Goal: Task Accomplishment & Management: Complete application form

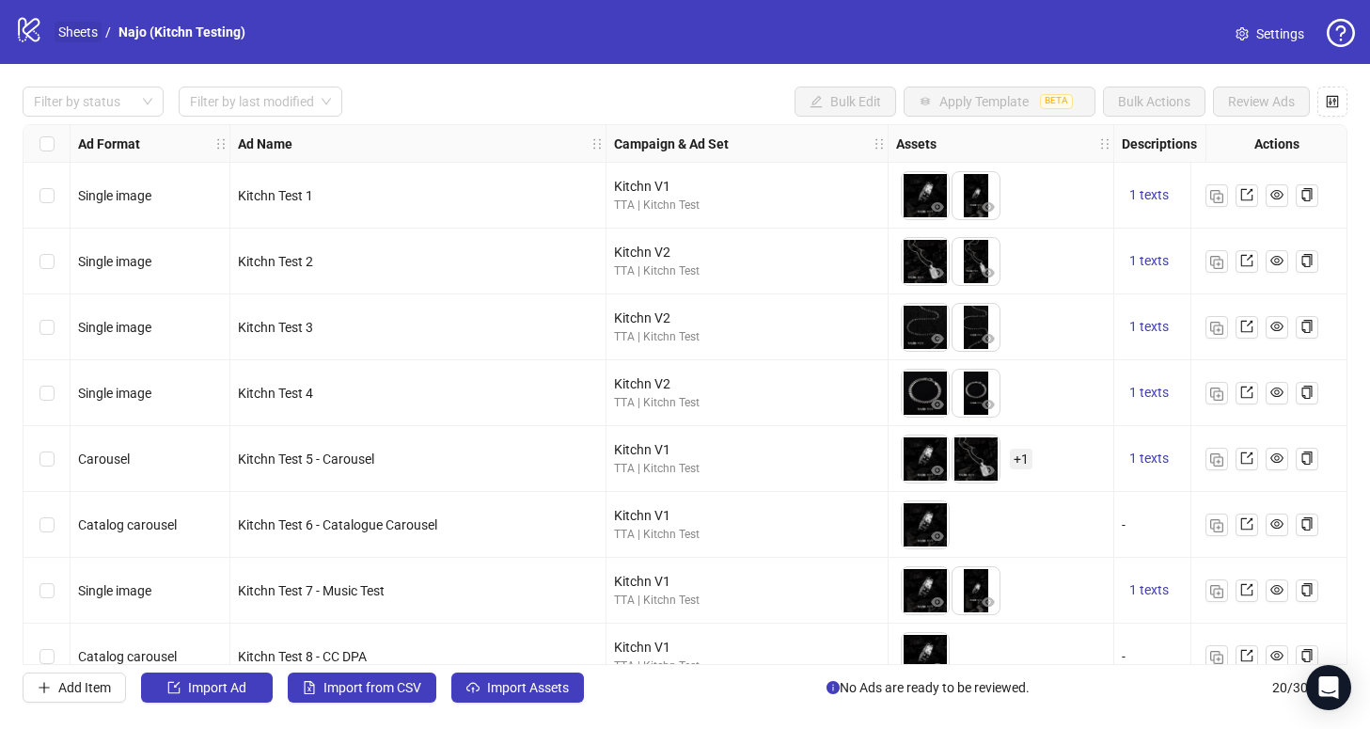
click at [69, 40] on link "Sheets" at bounding box center [78, 32] width 47 height 21
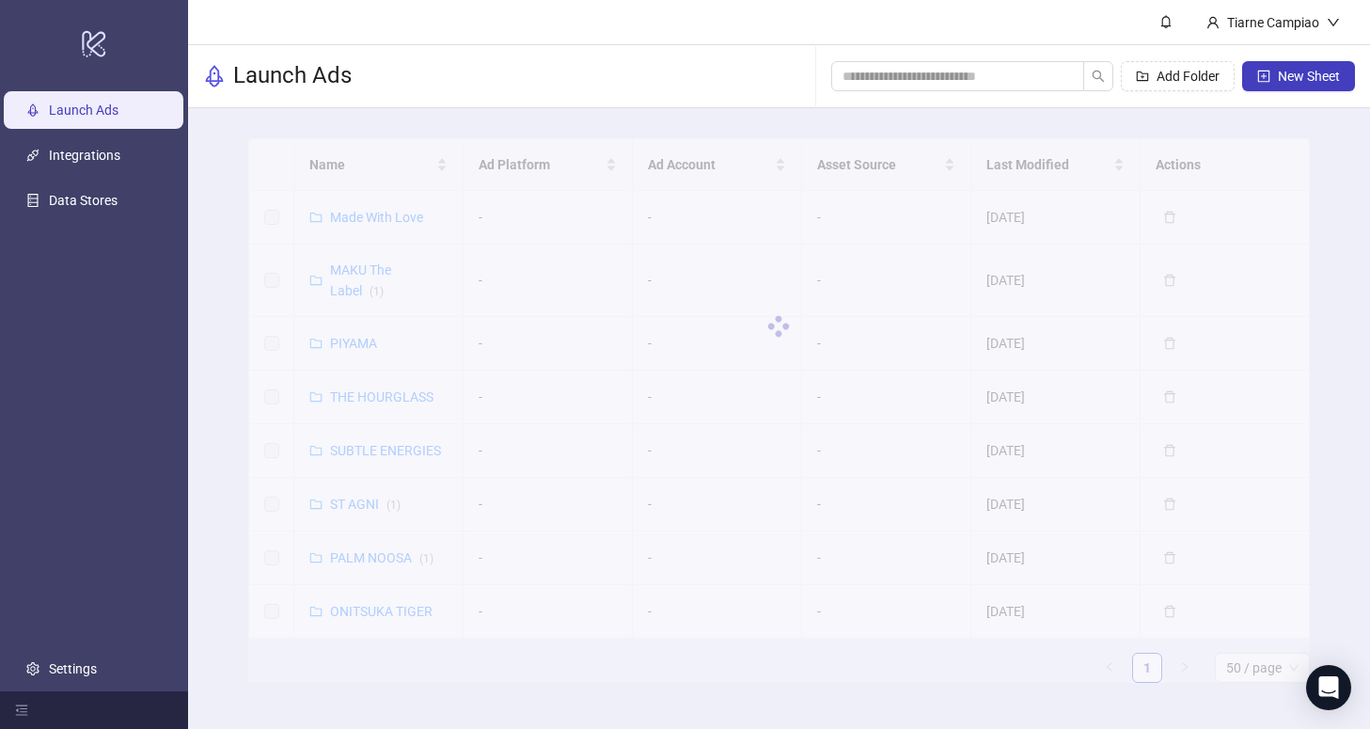
click at [365, 212] on div at bounding box center [778, 326] width 1061 height 376
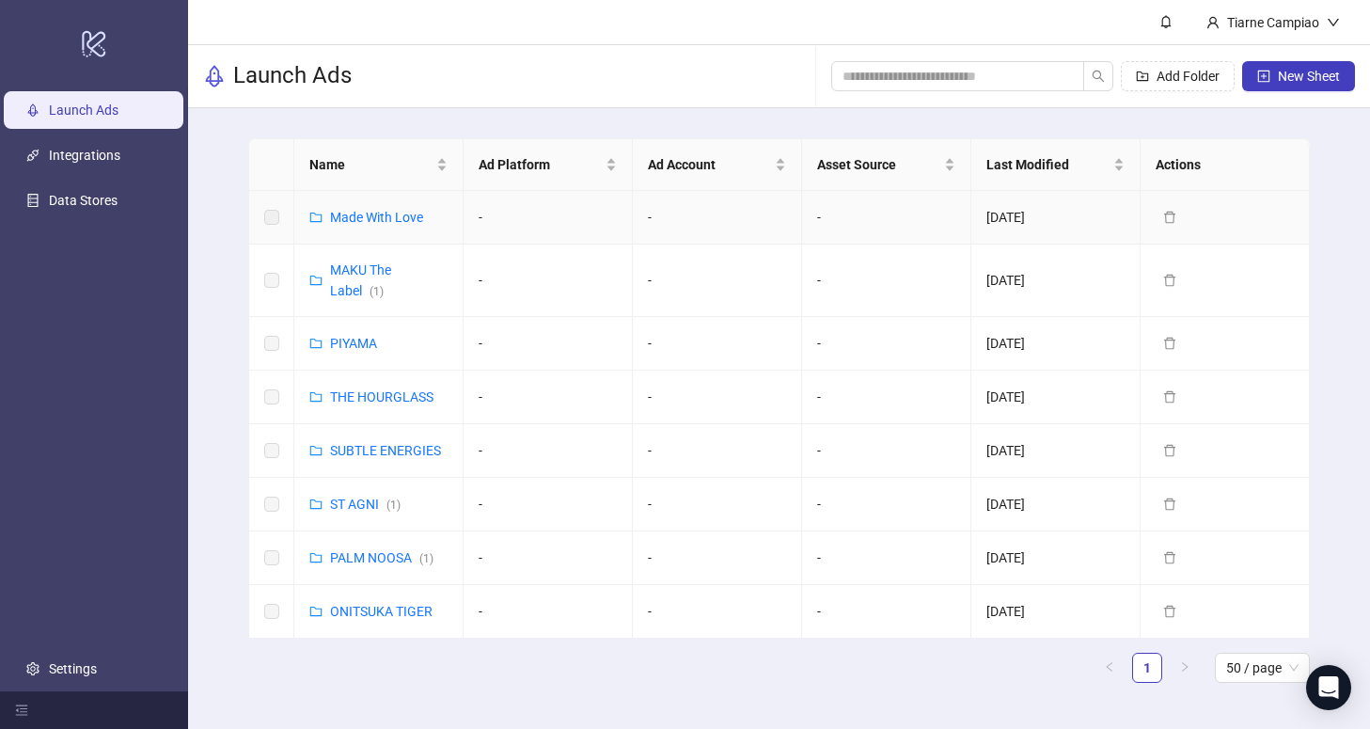
click at [354, 225] on div "Made With Love" at bounding box center [376, 217] width 93 height 21
click at [354, 217] on link "Made With Love" at bounding box center [376, 217] width 93 height 15
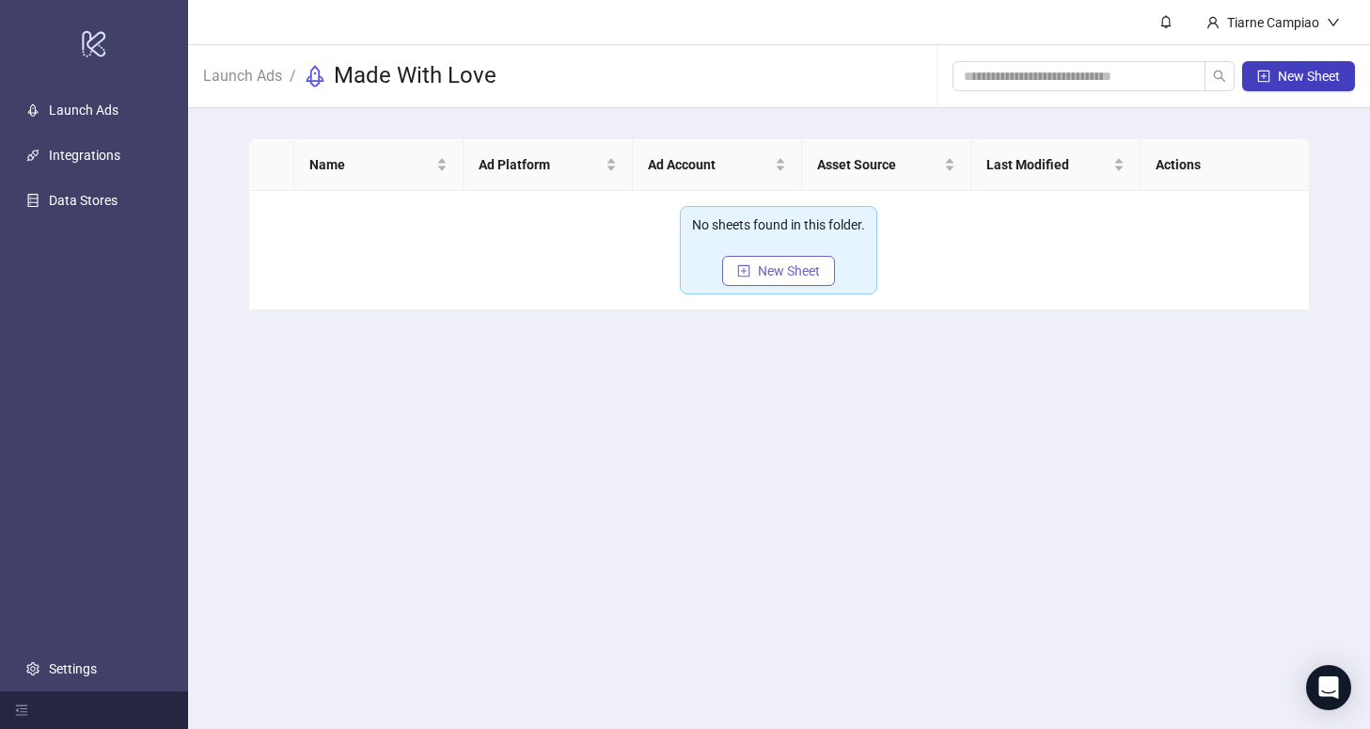
click at [807, 275] on span "New Sheet" at bounding box center [789, 270] width 62 height 15
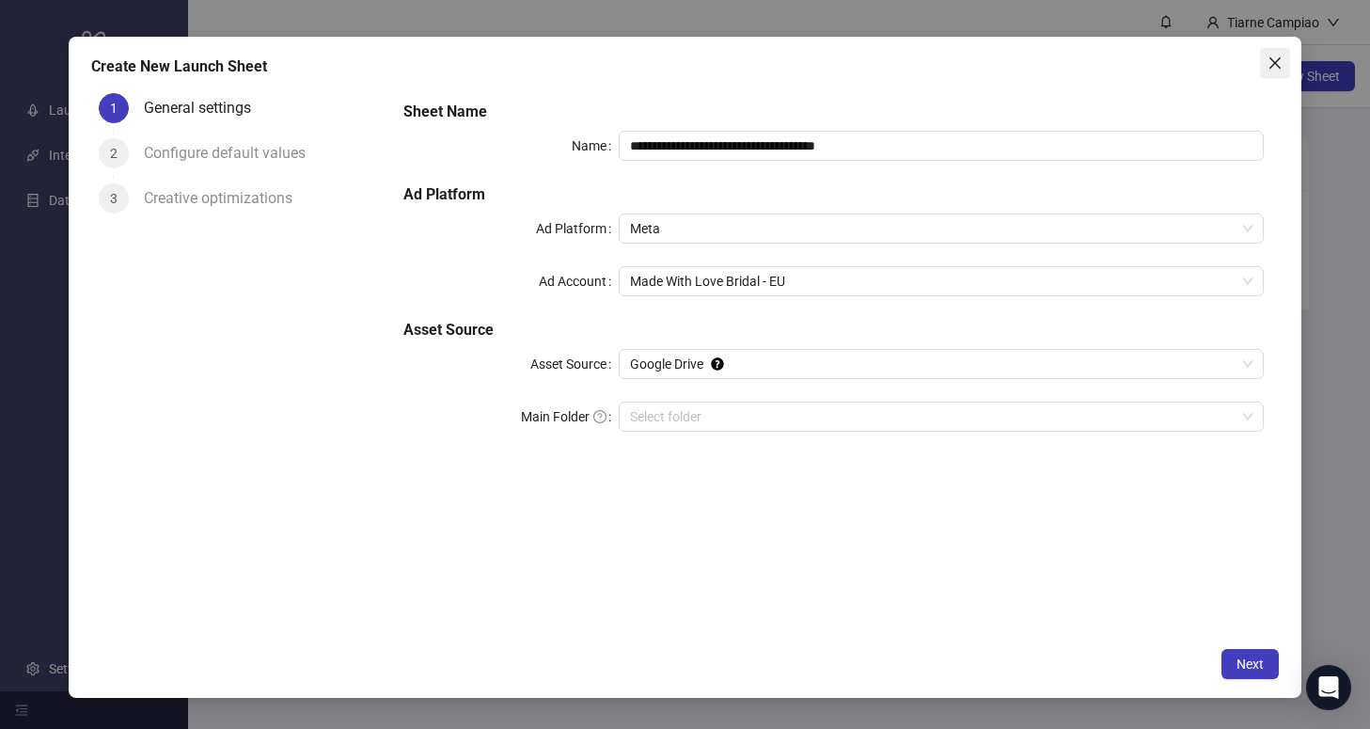
click at [1270, 58] on icon "close" at bounding box center [1274, 62] width 11 height 11
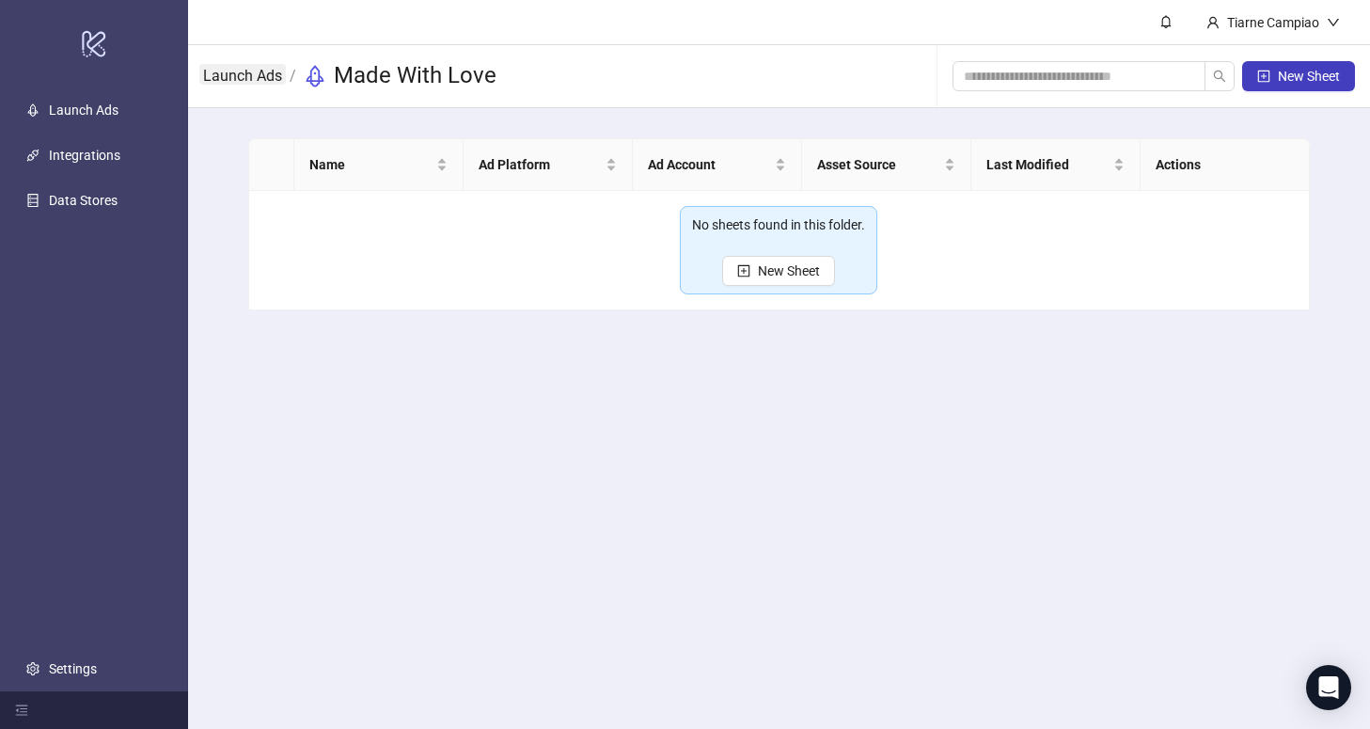
click at [241, 81] on link "Launch Ads" at bounding box center [242, 74] width 87 height 21
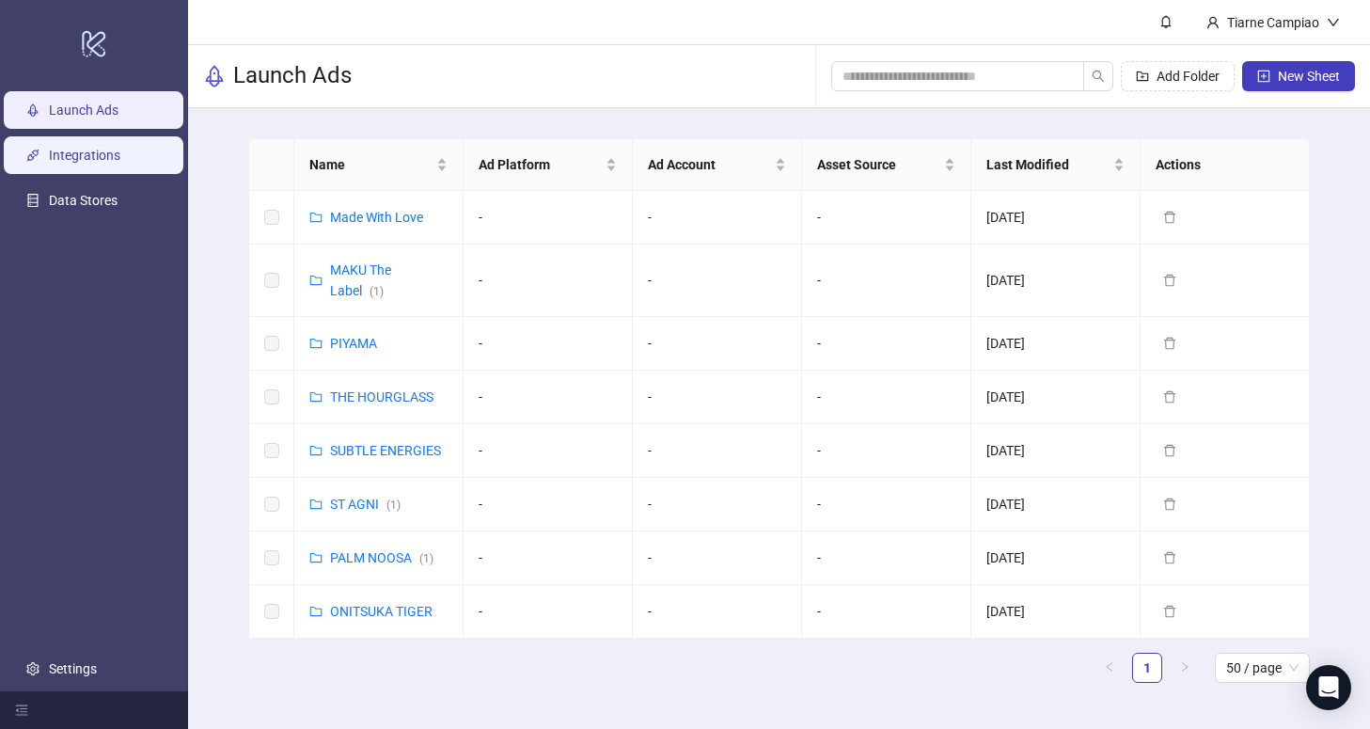
click at [76, 163] on link "Integrations" at bounding box center [84, 155] width 71 height 15
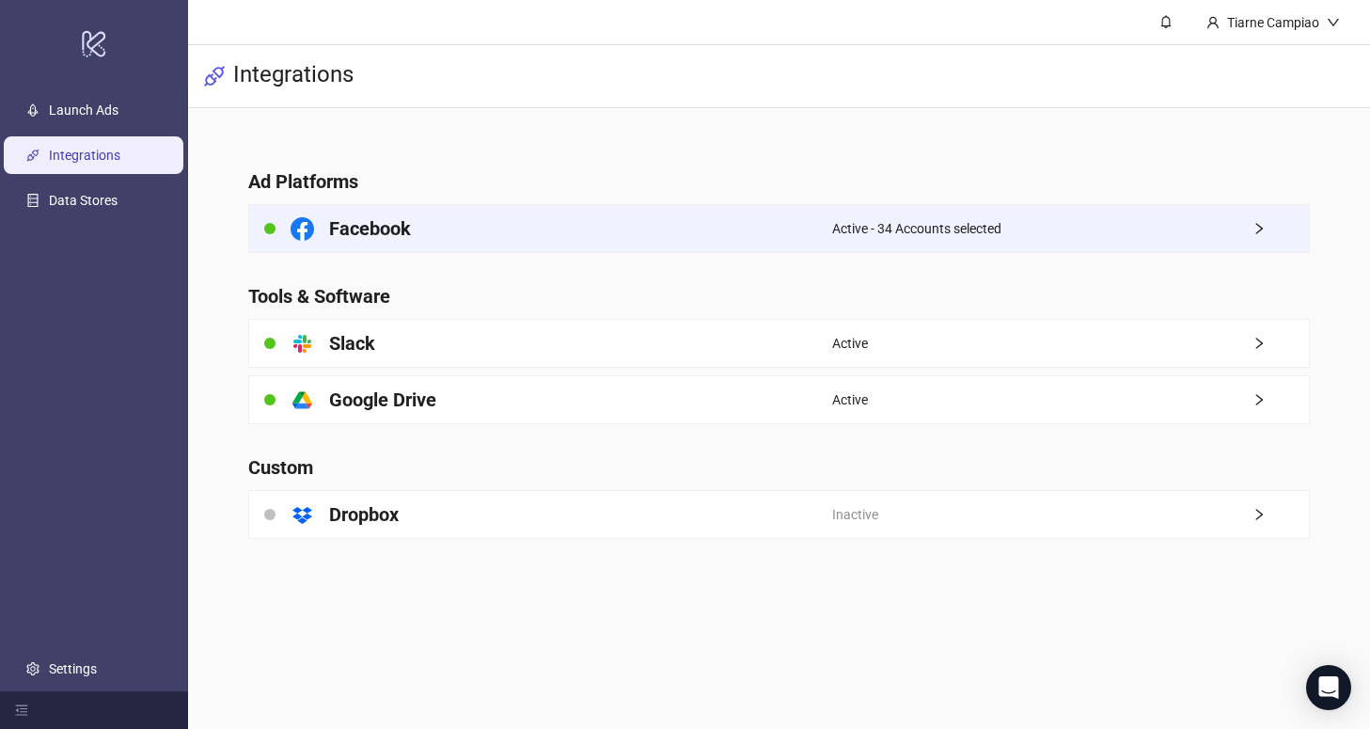
click at [887, 228] on span "Active - 34 Accounts selected" at bounding box center [916, 228] width 169 height 21
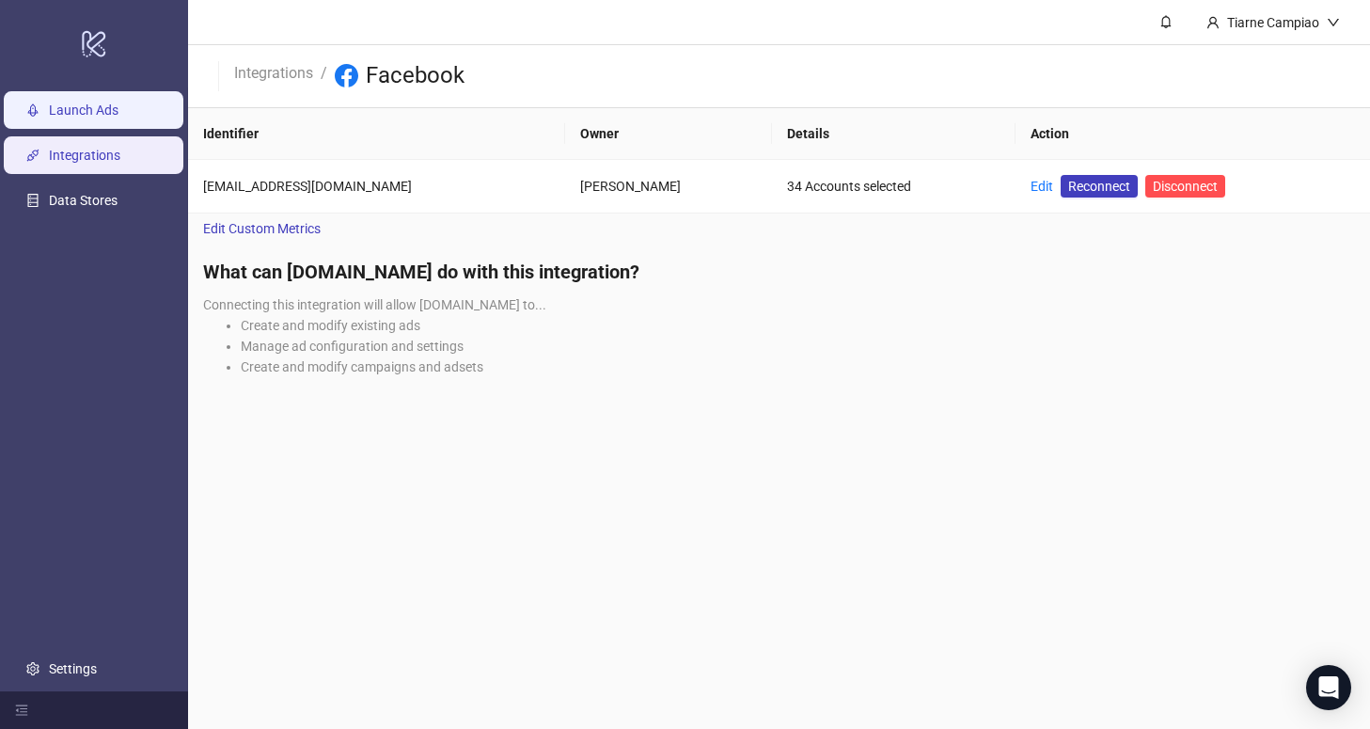
click at [74, 107] on link "Launch Ads" at bounding box center [84, 109] width 70 height 15
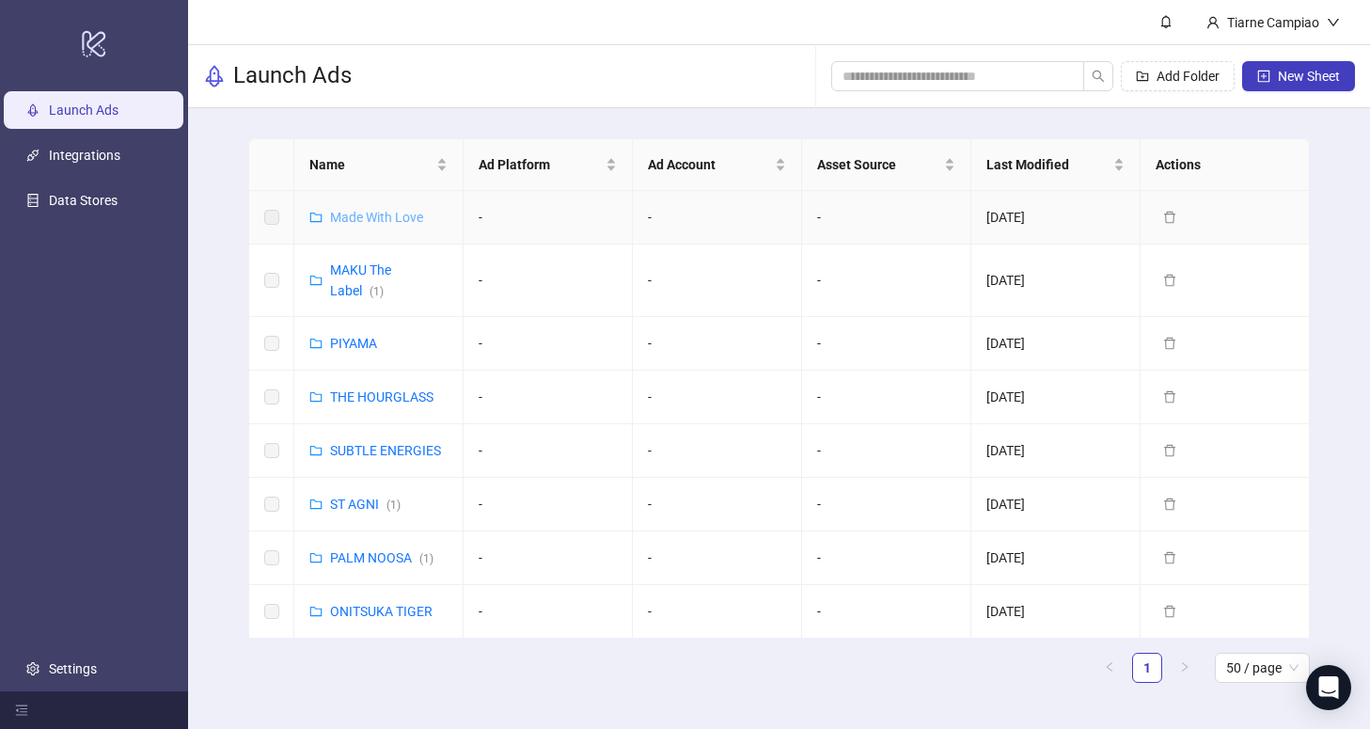
click at [367, 219] on link "Made With Love" at bounding box center [376, 217] width 93 height 15
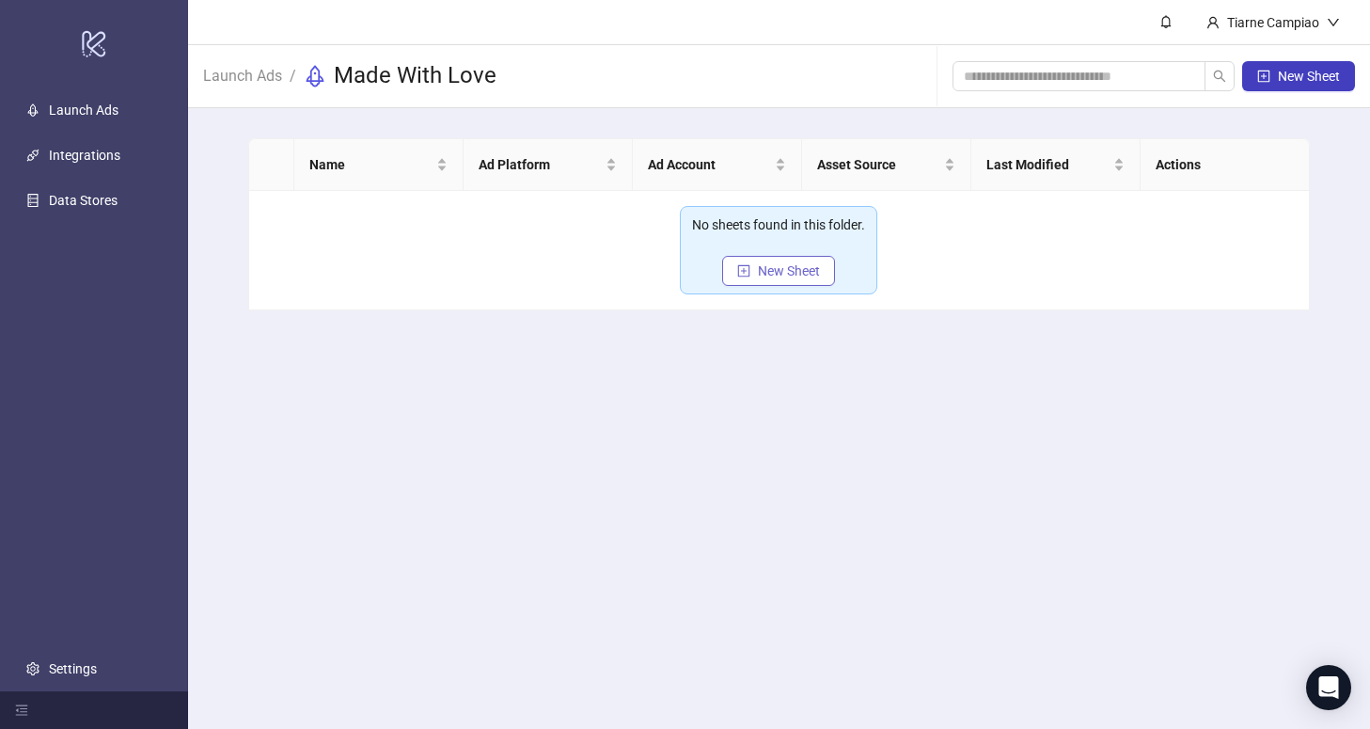
click at [784, 270] on span "New Sheet" at bounding box center [789, 270] width 62 height 15
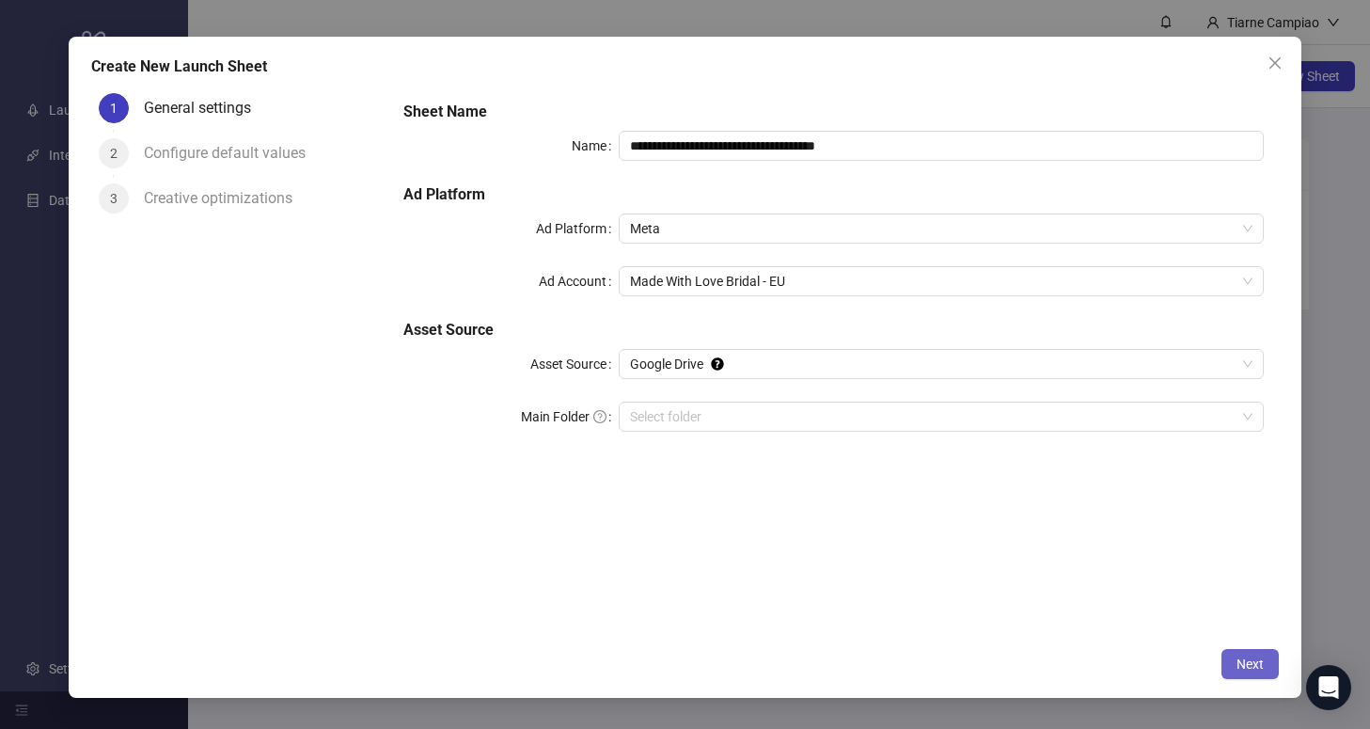
click at [1258, 673] on button "Next" at bounding box center [1249, 664] width 57 height 30
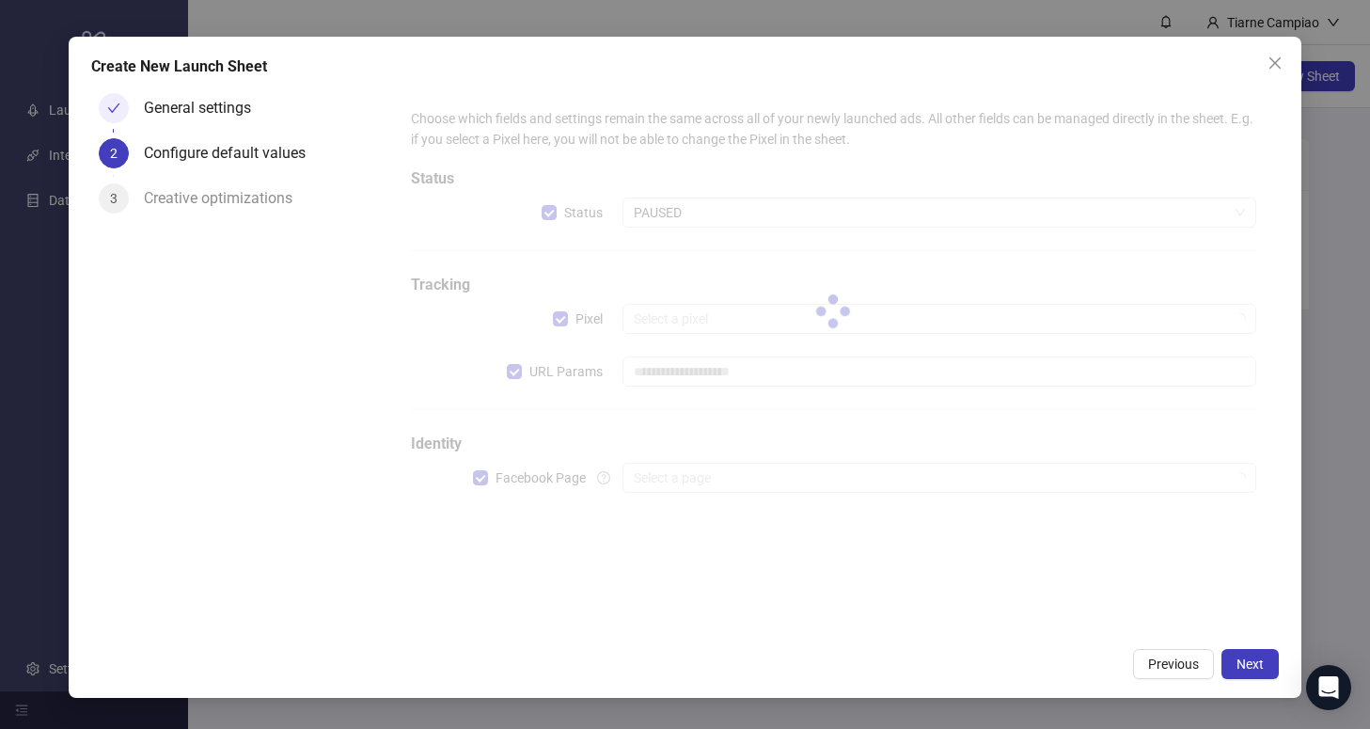
type input "**********"
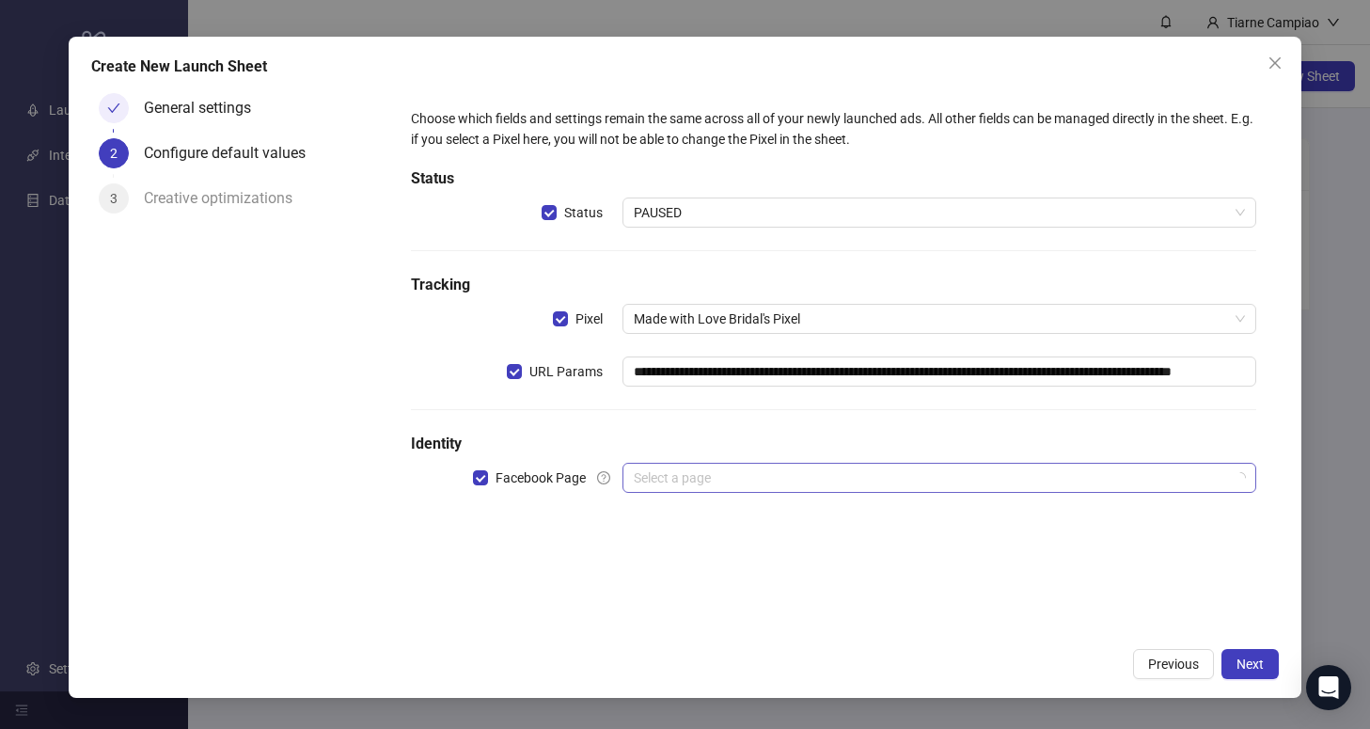
click at [680, 465] on input "search" at bounding box center [931, 478] width 595 height 28
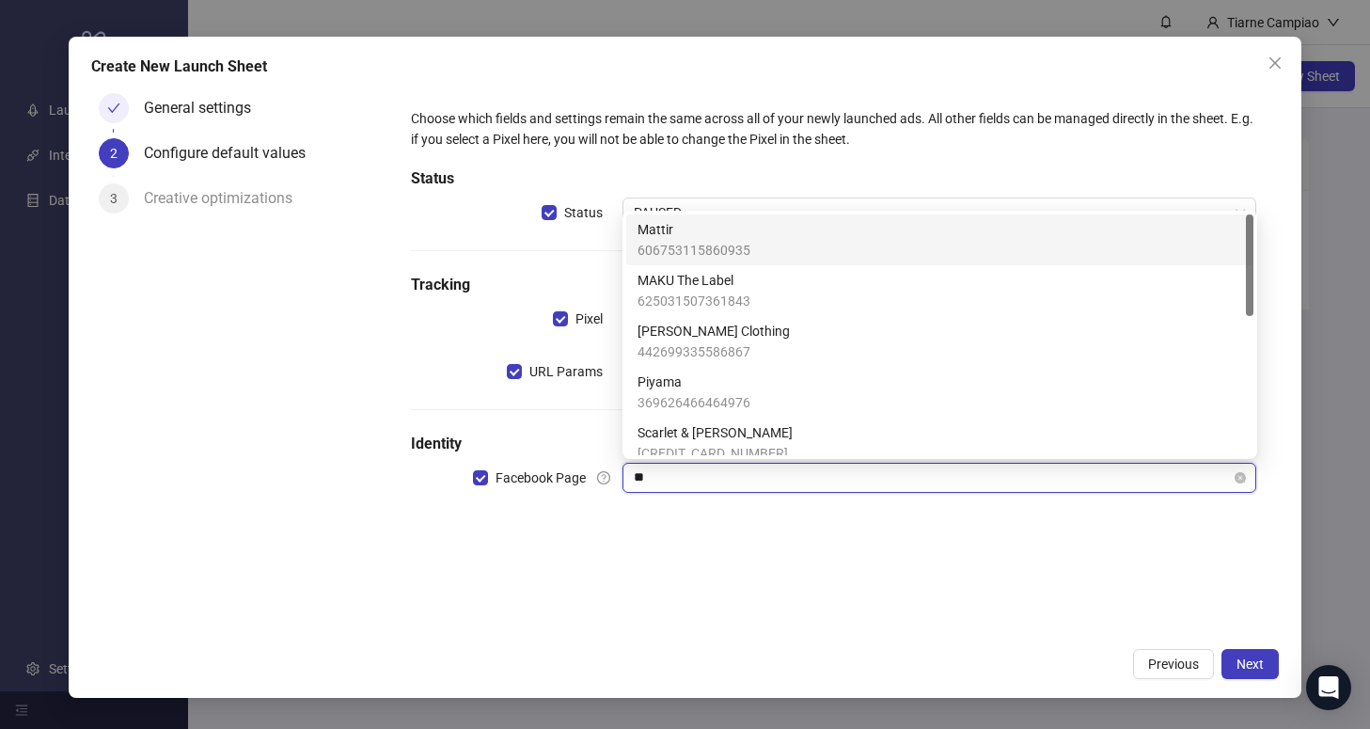
type input "***"
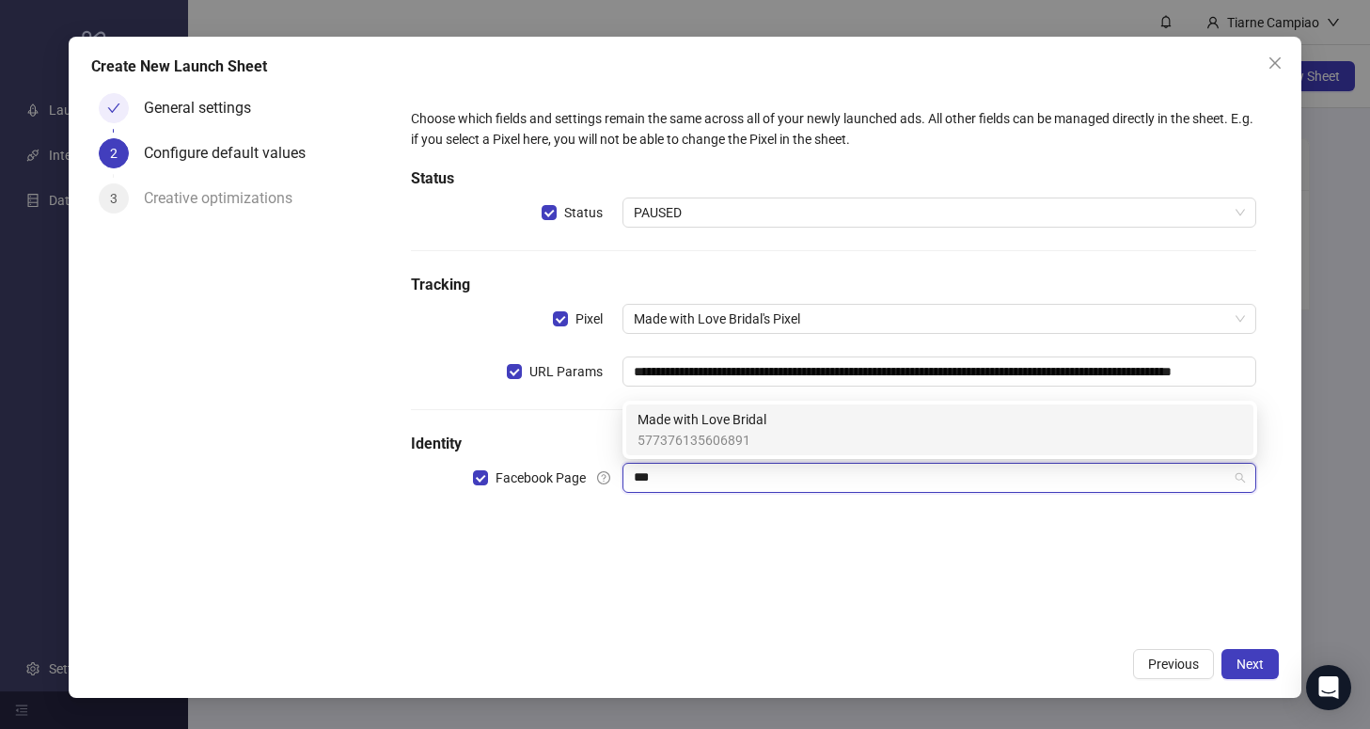
click at [789, 424] on div "Made with Love Bridal 577376135606891" at bounding box center [939, 429] width 605 height 41
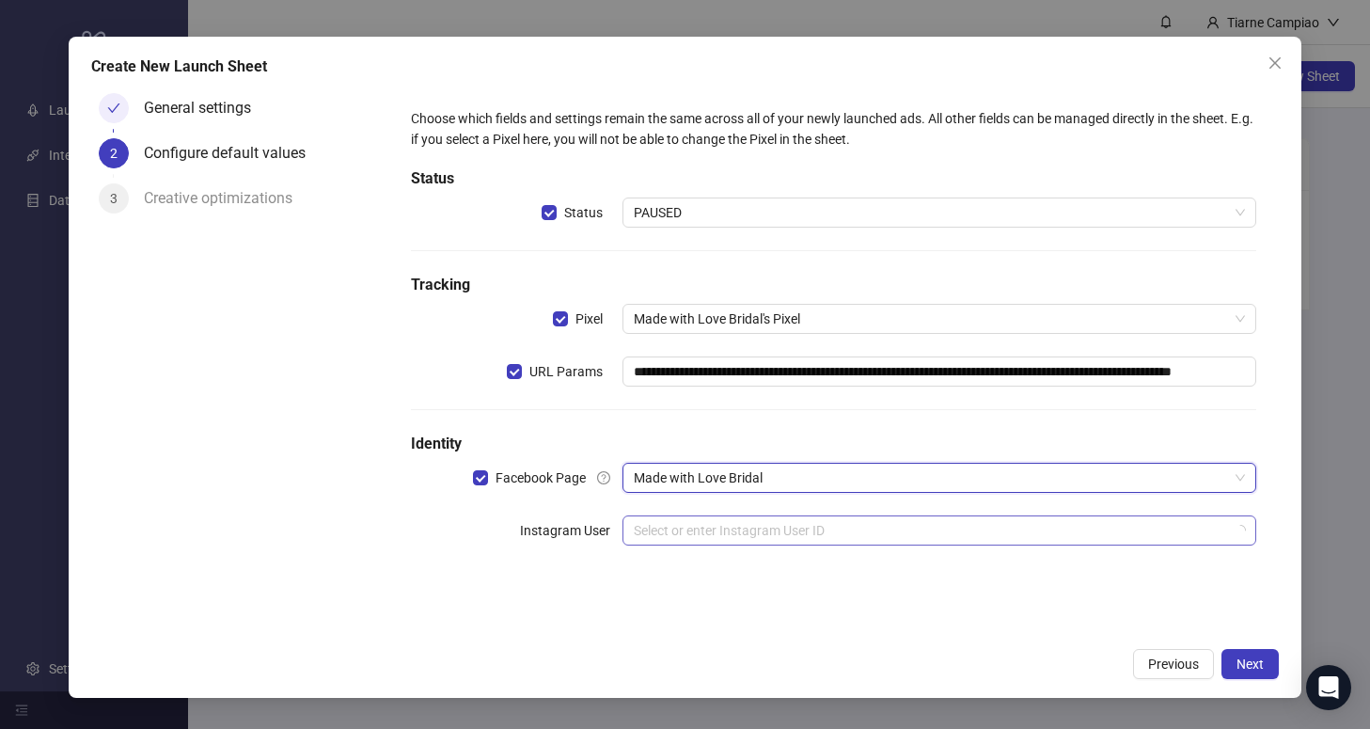
click at [697, 535] on input "search" at bounding box center [931, 530] width 595 height 28
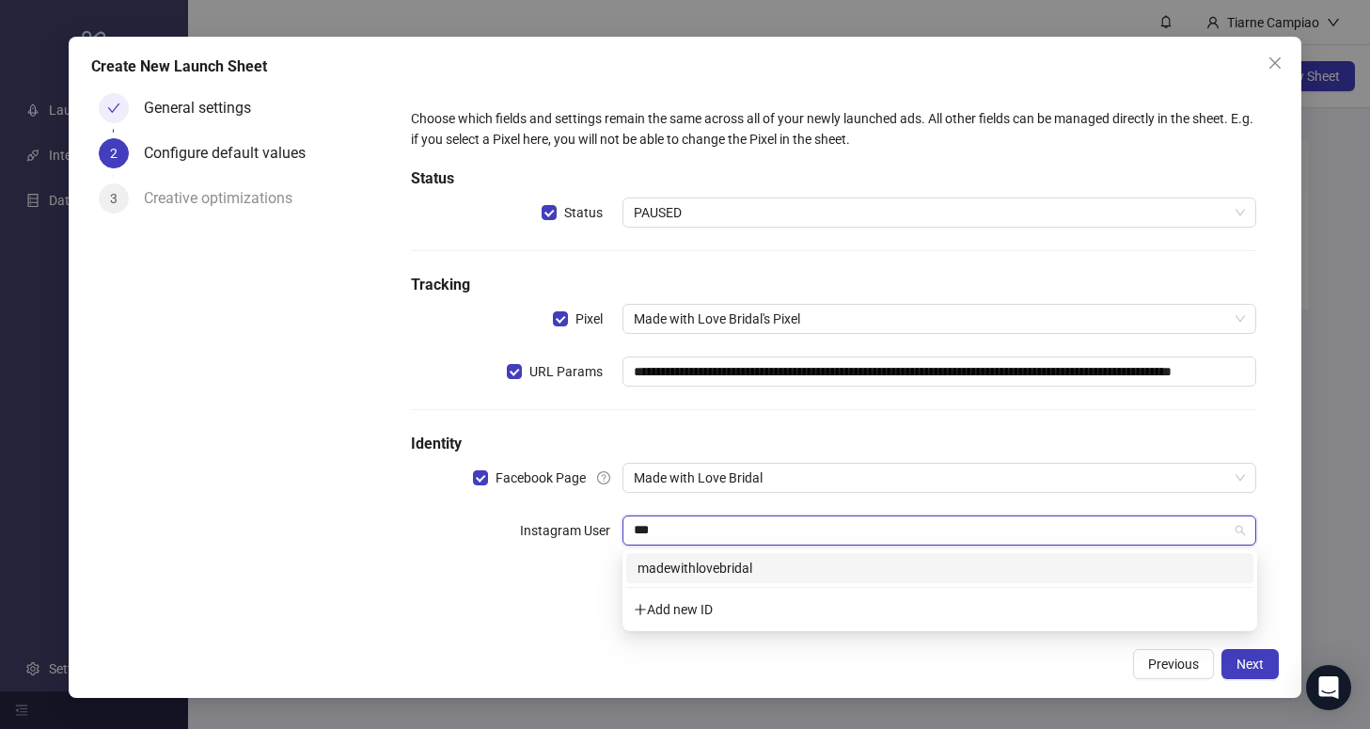
type input "****"
click at [713, 561] on div "madewithlovebridal" at bounding box center [939, 568] width 605 height 21
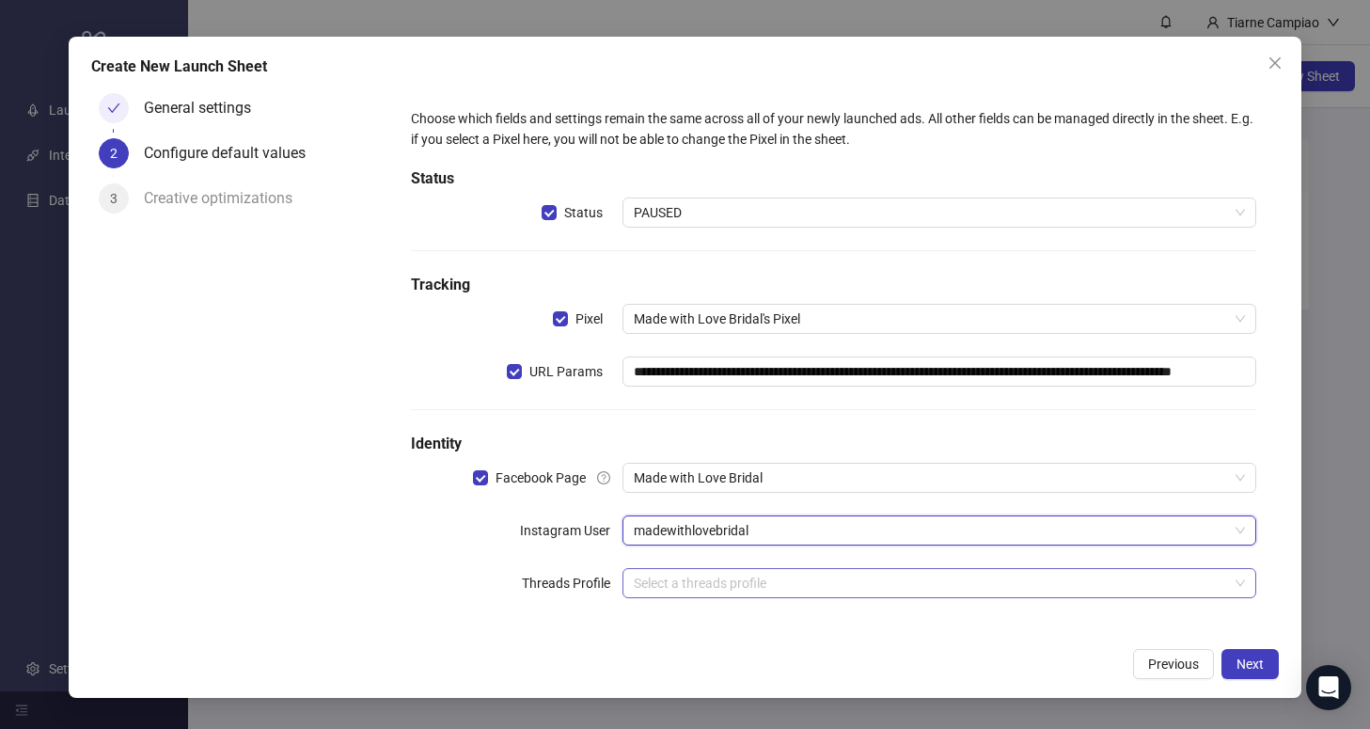
click at [788, 577] on input "search" at bounding box center [931, 583] width 595 height 28
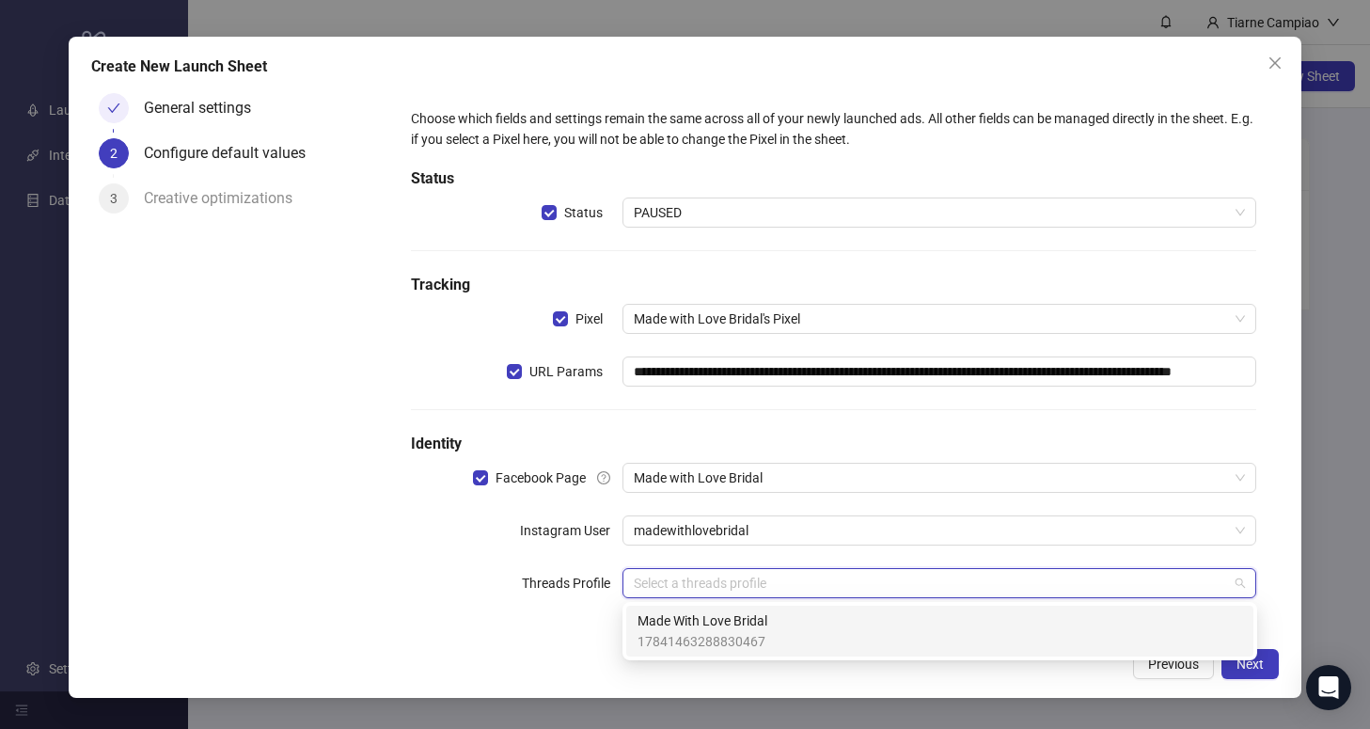
click at [775, 632] on div "Made With Love Bridal 17841463288830467" at bounding box center [939, 630] width 605 height 41
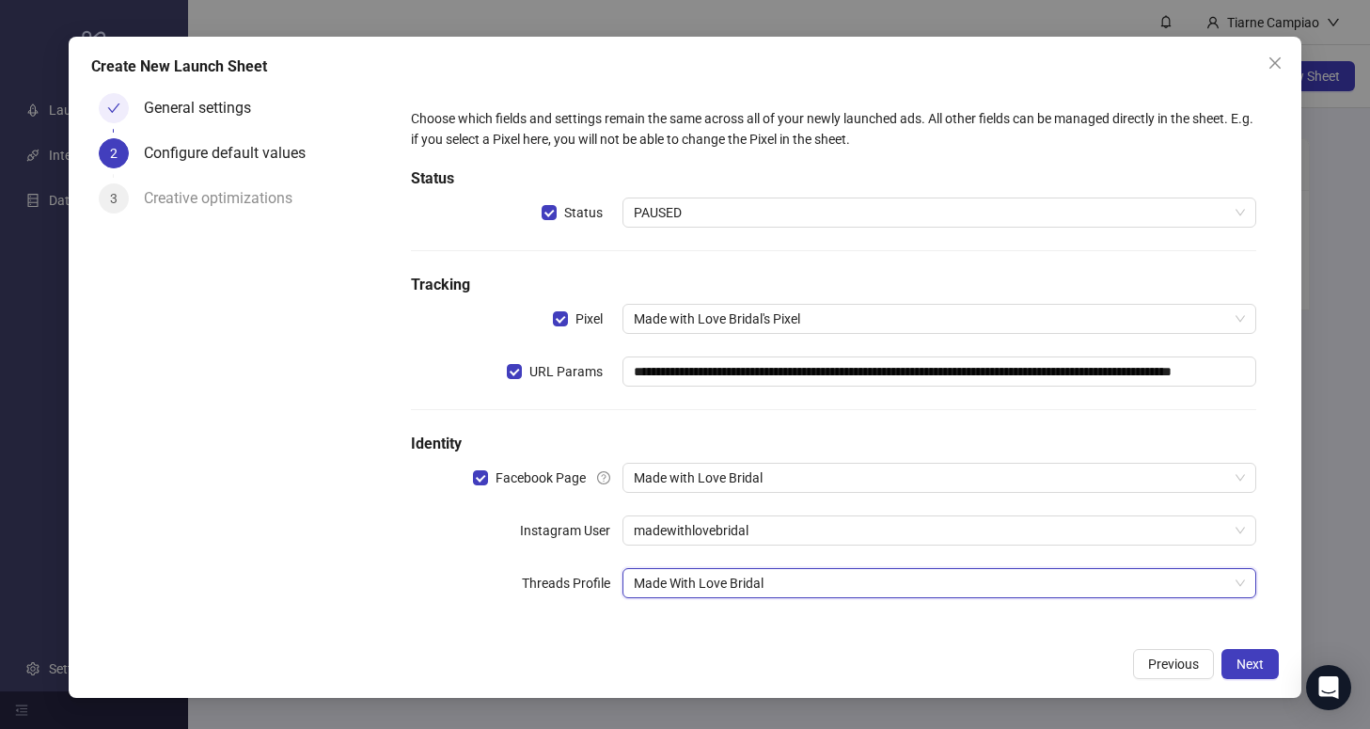
click at [838, 418] on div "**********" at bounding box center [833, 364] width 860 height 527
click at [1249, 665] on span "Next" at bounding box center [1249, 663] width 27 height 15
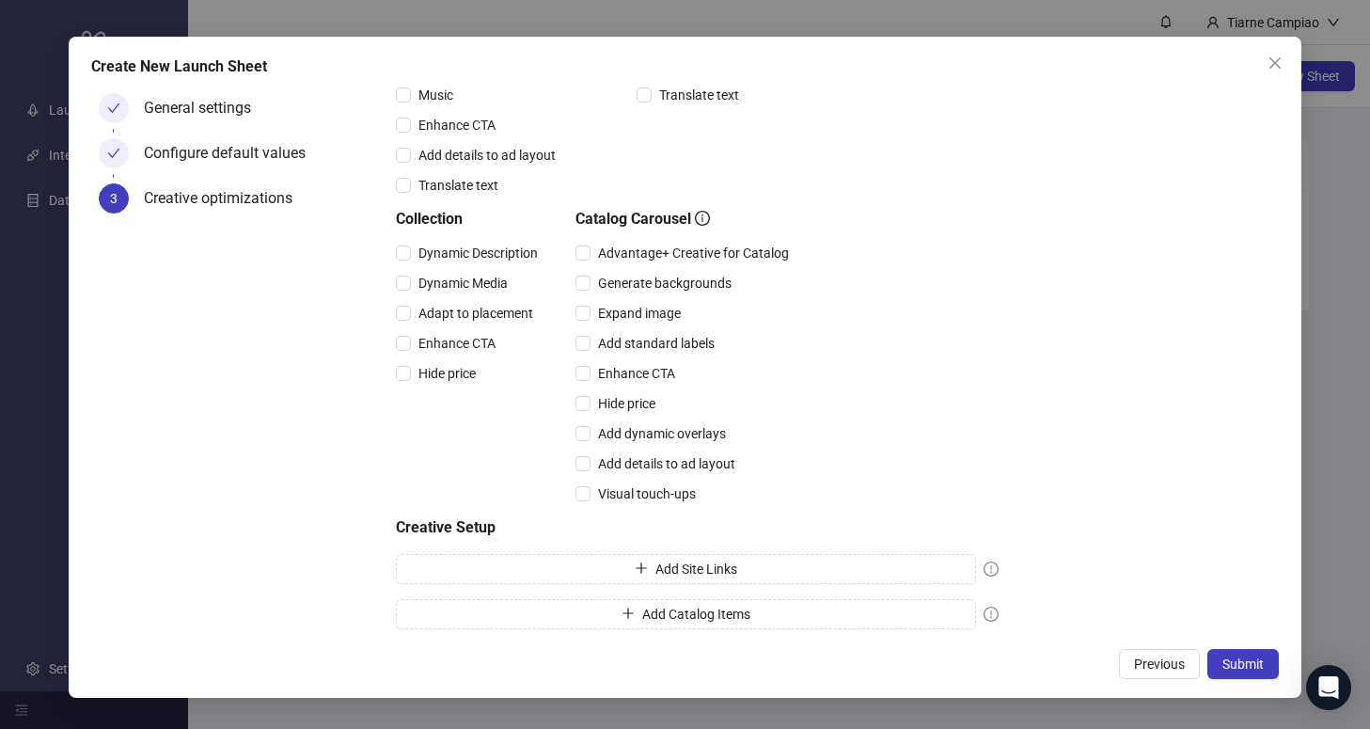
scroll to position [406, 0]
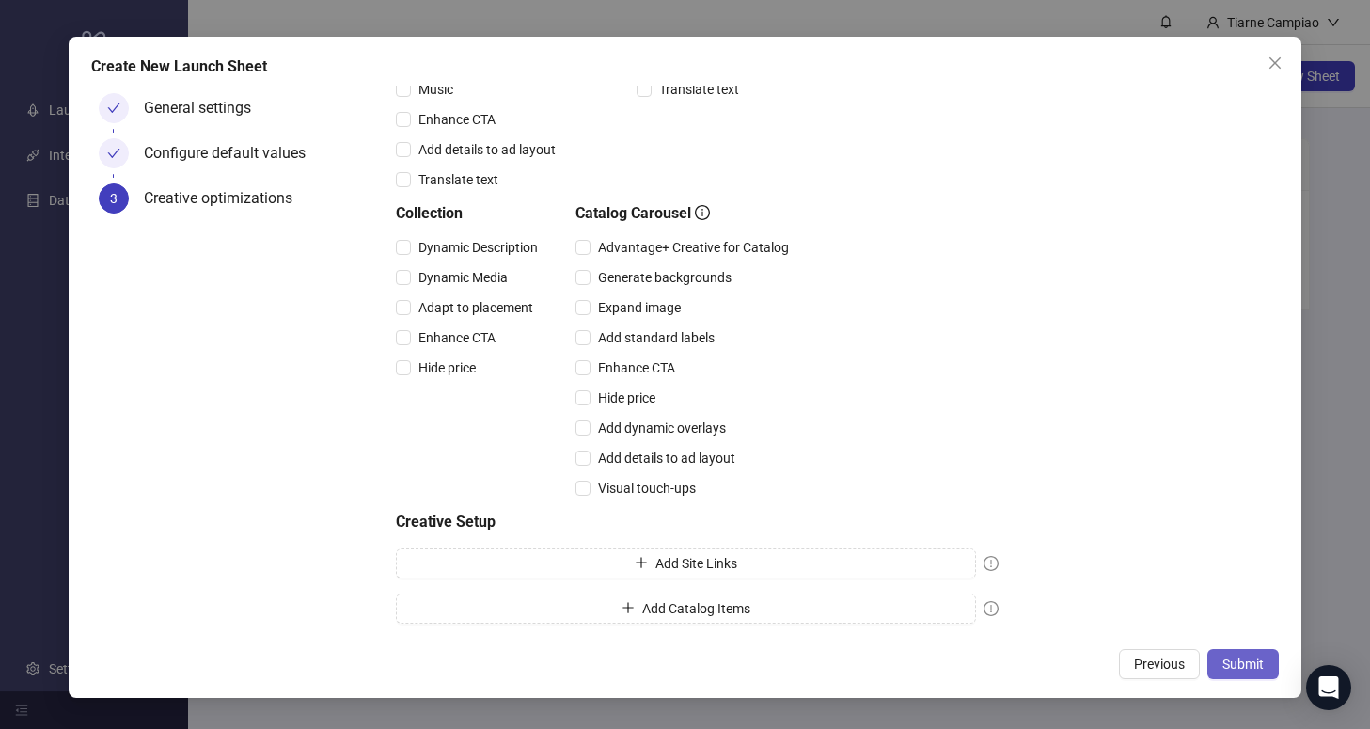
click at [1250, 671] on span "Submit" at bounding box center [1242, 663] width 41 height 15
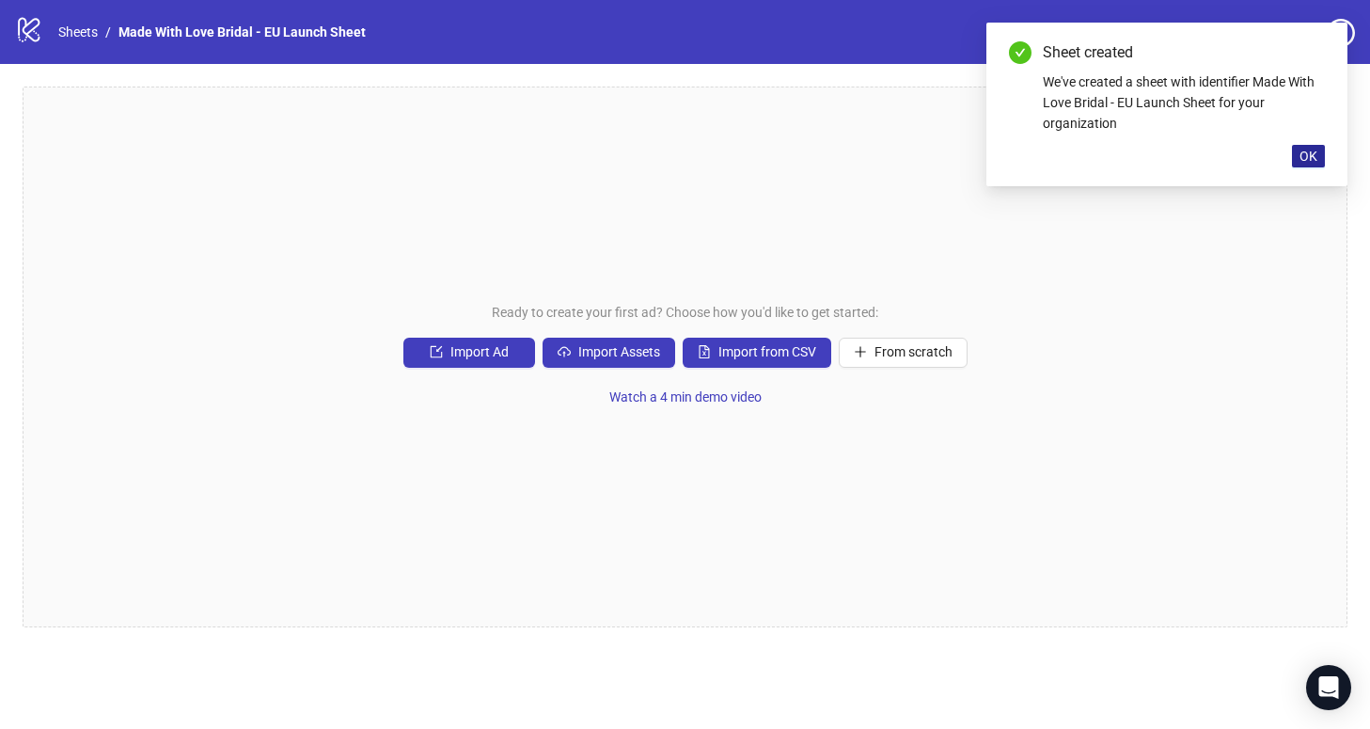
click at [1304, 158] on span "OK" at bounding box center [1308, 156] width 18 height 15
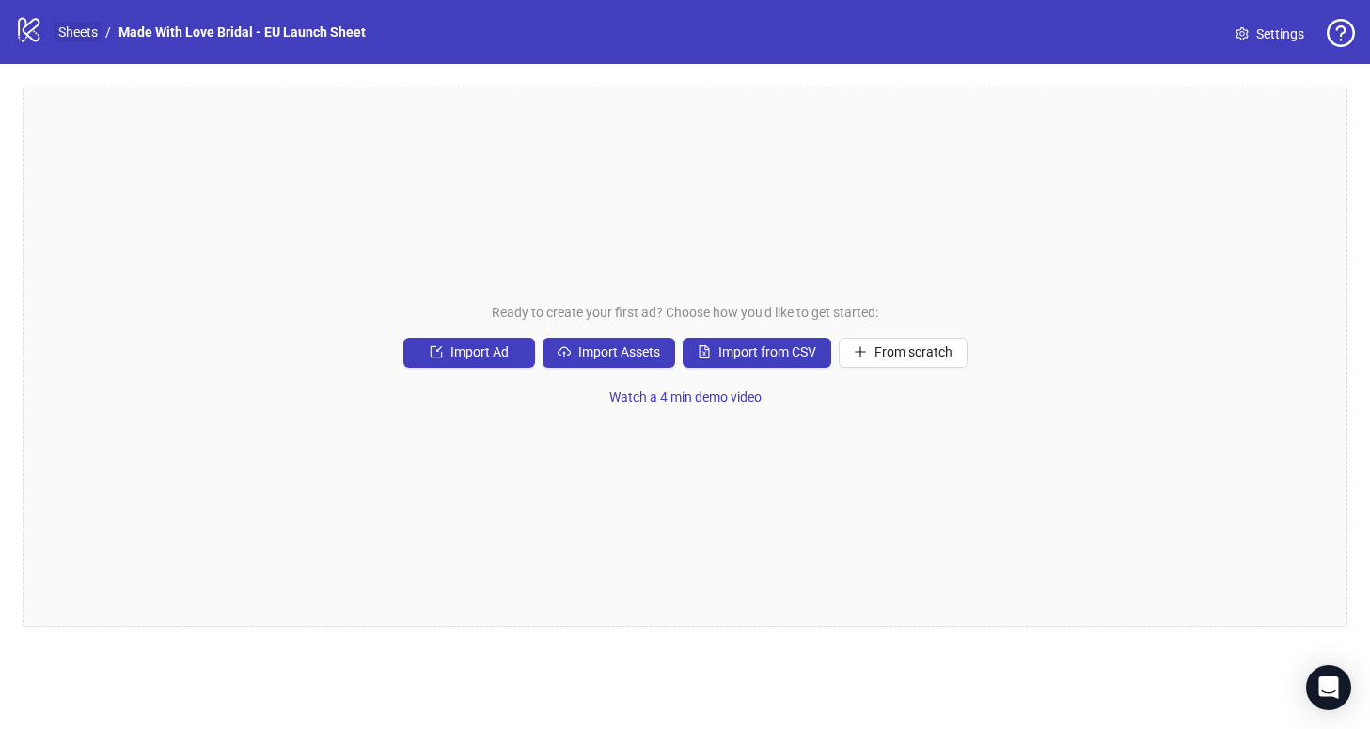
click at [82, 32] on link "Sheets" at bounding box center [78, 32] width 47 height 21
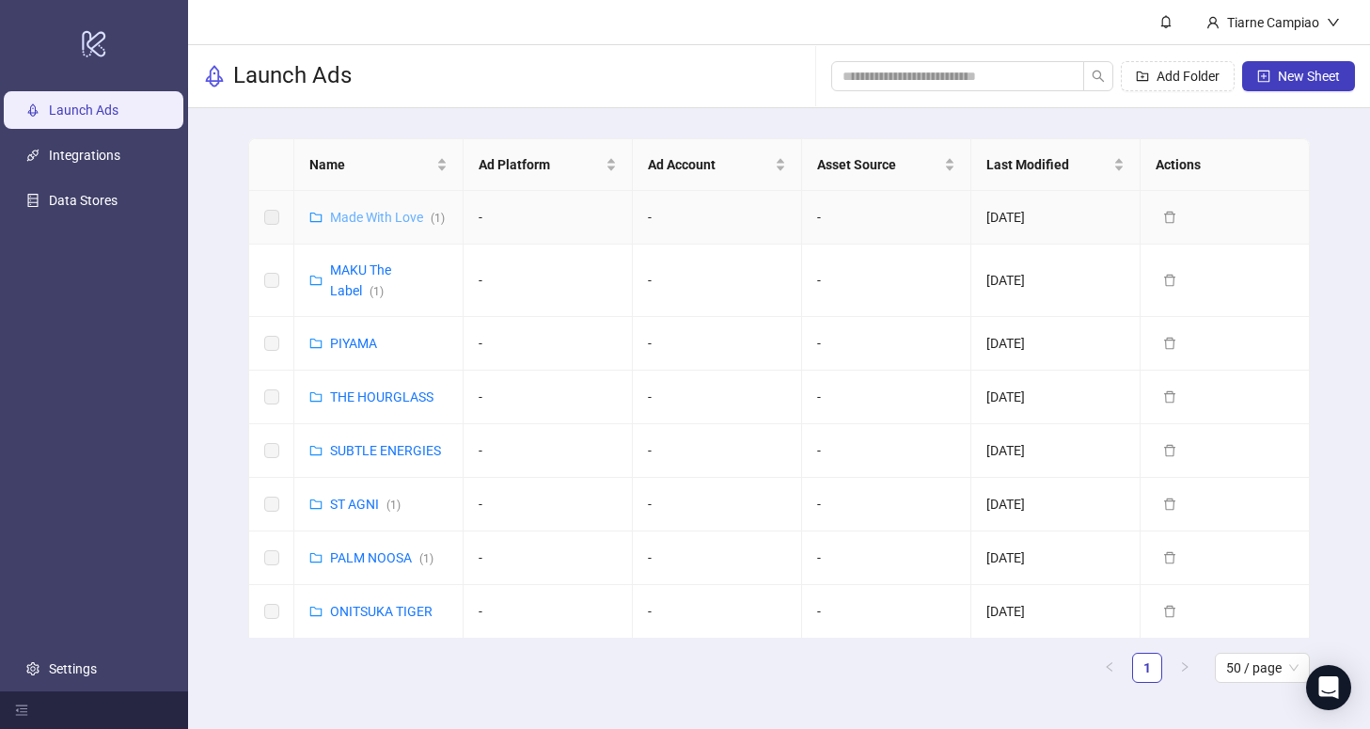
click at [361, 210] on link "Made With Love ( 1 )" at bounding box center [387, 217] width 115 height 15
